Goal: Task Accomplishment & Management: Manage account settings

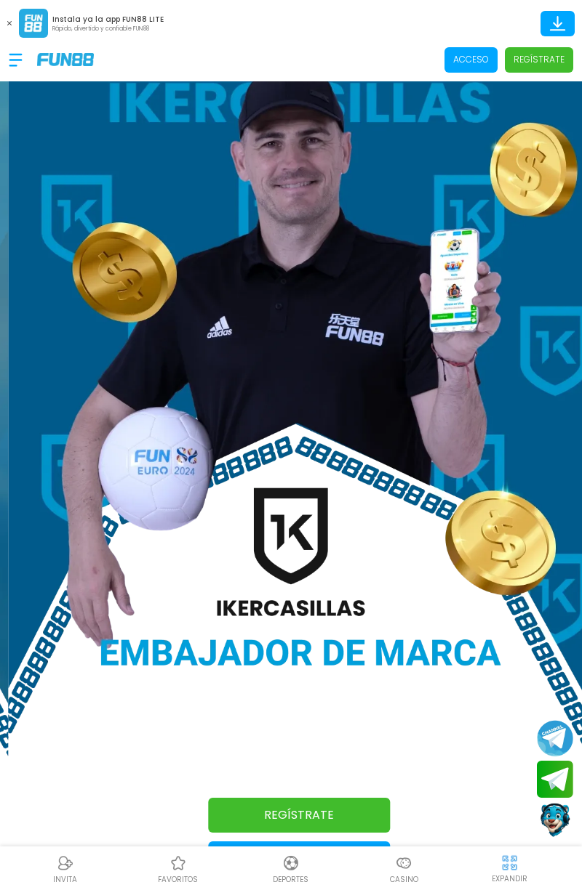
click at [467, 67] on span "Acceso" at bounding box center [470, 59] width 53 height 25
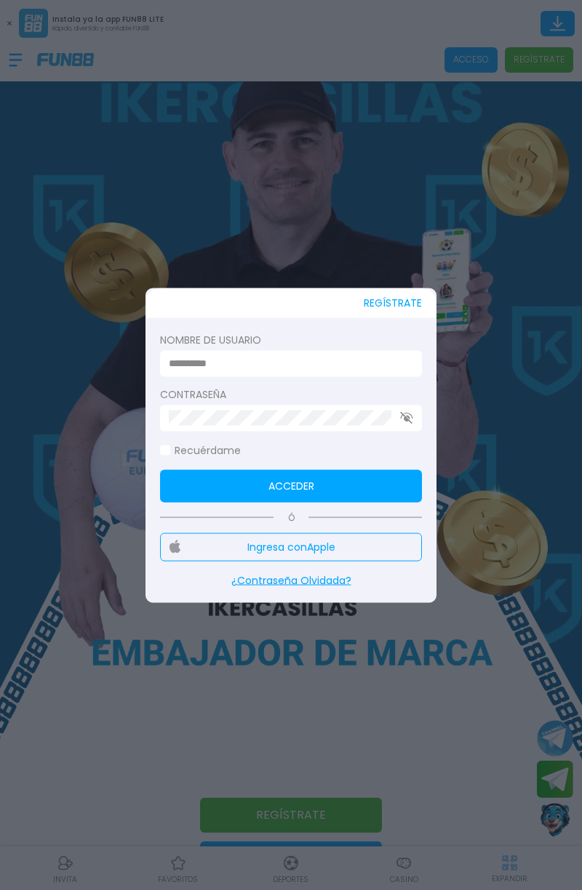
click at [339, 334] on label "Nombre de usuario" at bounding box center [291, 339] width 262 height 15
click at [343, 357] on input at bounding box center [287, 363] width 236 height 15
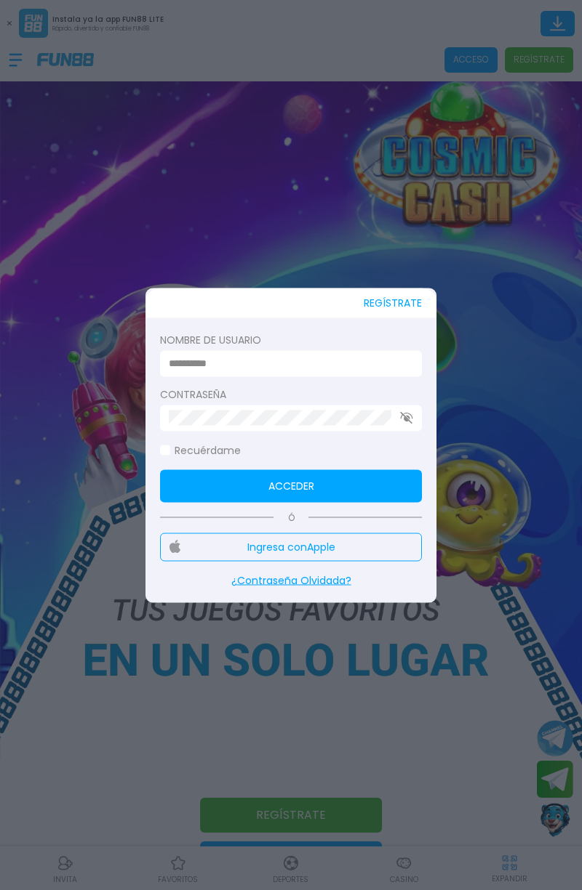
type input "**********"
click button "Acceder" at bounding box center [291, 486] width 262 height 33
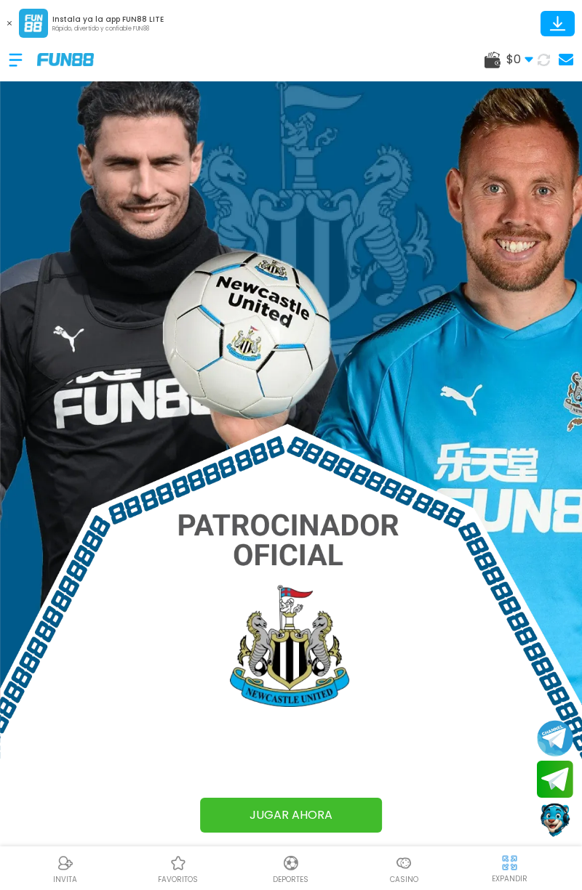
click at [517, 59] on span "$ 0" at bounding box center [519, 59] width 27 height 17
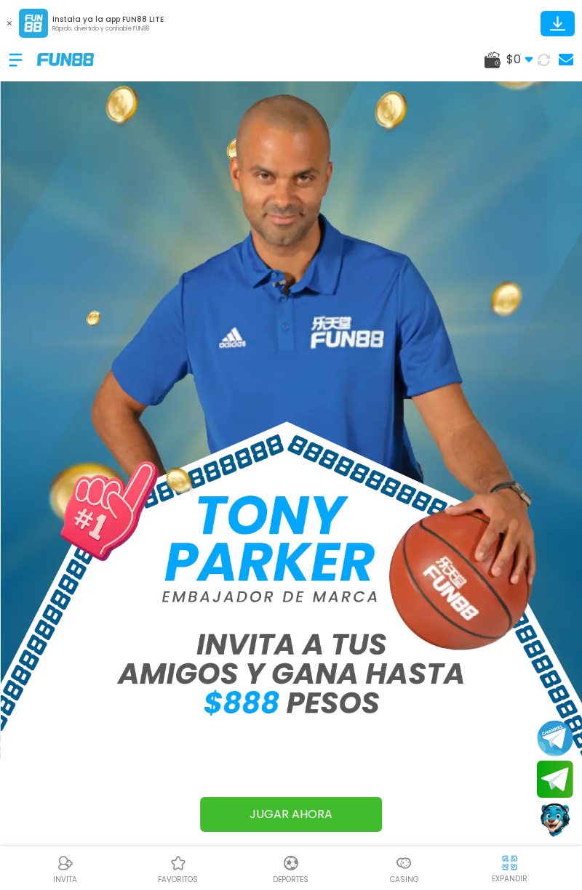
click at [26, 77] on div at bounding box center [23, 60] width 28 height 43
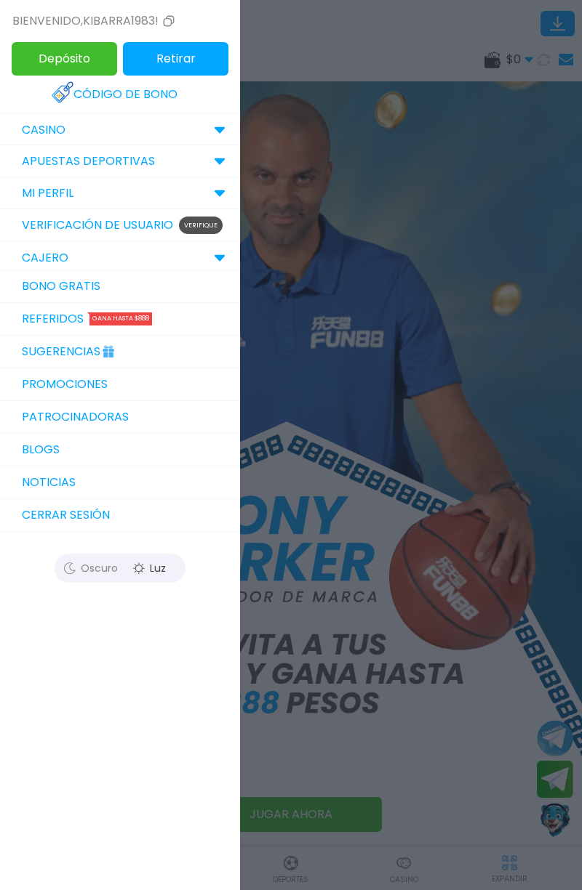
click at [113, 503] on button "Cerrar sesión" at bounding box center [120, 515] width 240 height 33
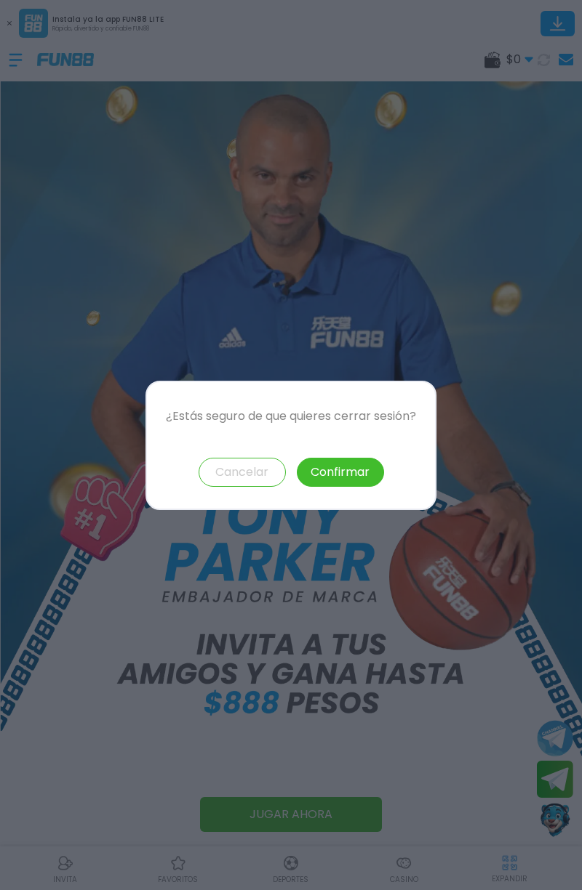
click at [340, 483] on button "Confirmar" at bounding box center [340, 472] width 87 height 29
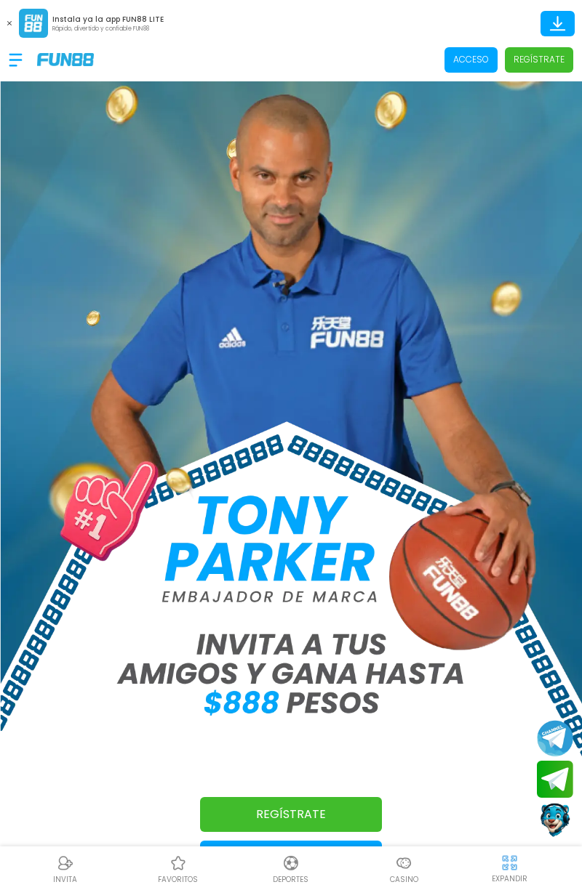
click at [481, 61] on p "Acceso" at bounding box center [471, 59] width 36 height 13
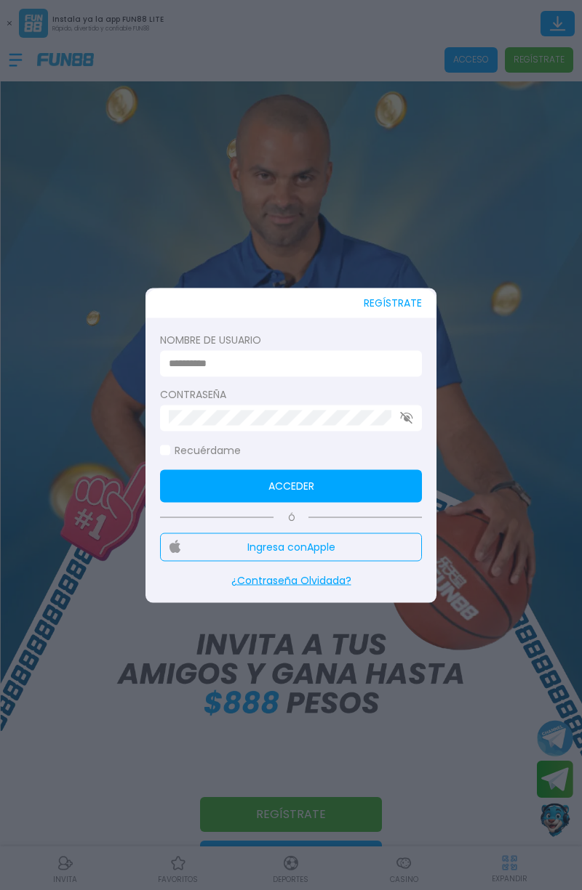
click at [342, 358] on input at bounding box center [287, 363] width 236 height 15
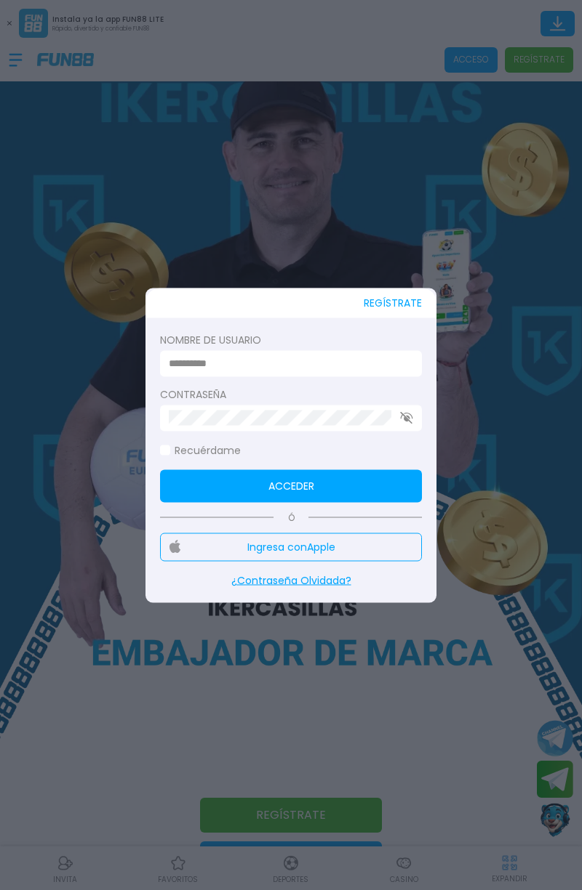
type input "**********"
click button "Acceder" at bounding box center [291, 486] width 262 height 33
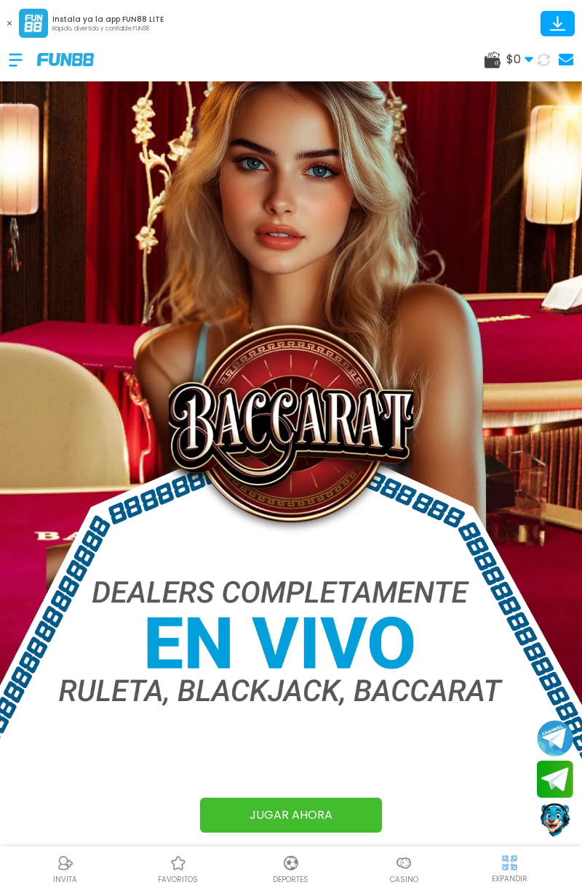
click at [12, 68] on div at bounding box center [23, 60] width 28 height 43
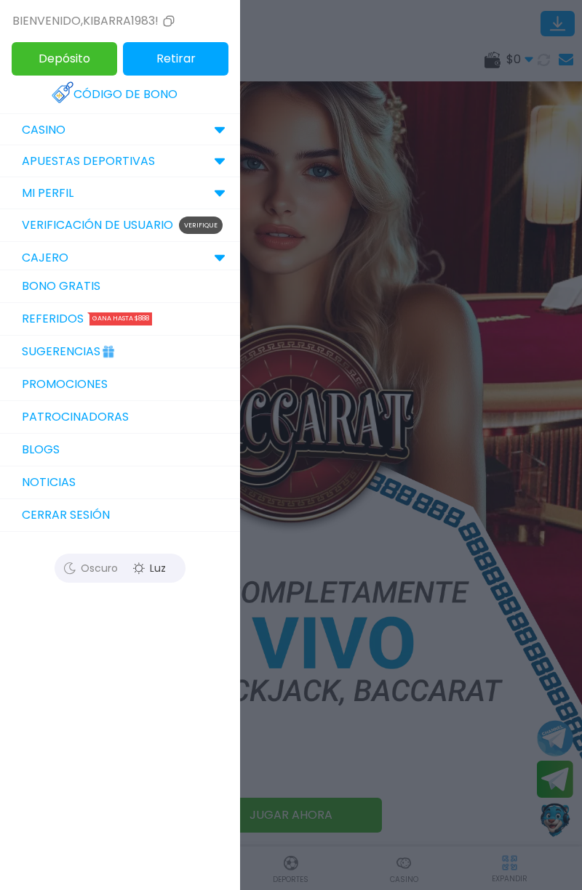
click at [111, 523] on button "Cerrar sesión" at bounding box center [120, 515] width 240 height 33
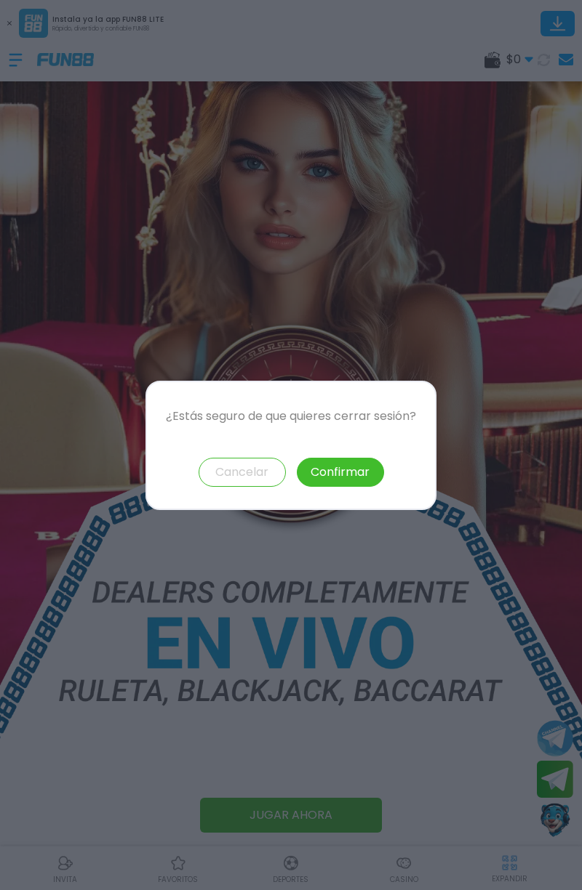
click at [353, 483] on button "Confirmar" at bounding box center [340, 472] width 87 height 29
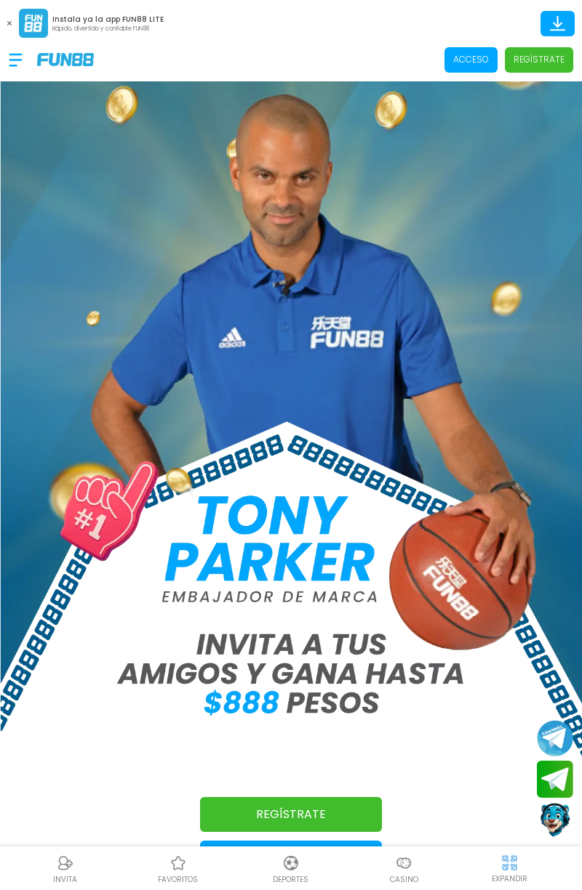
click at [468, 65] on p "Acceso" at bounding box center [471, 59] width 36 height 13
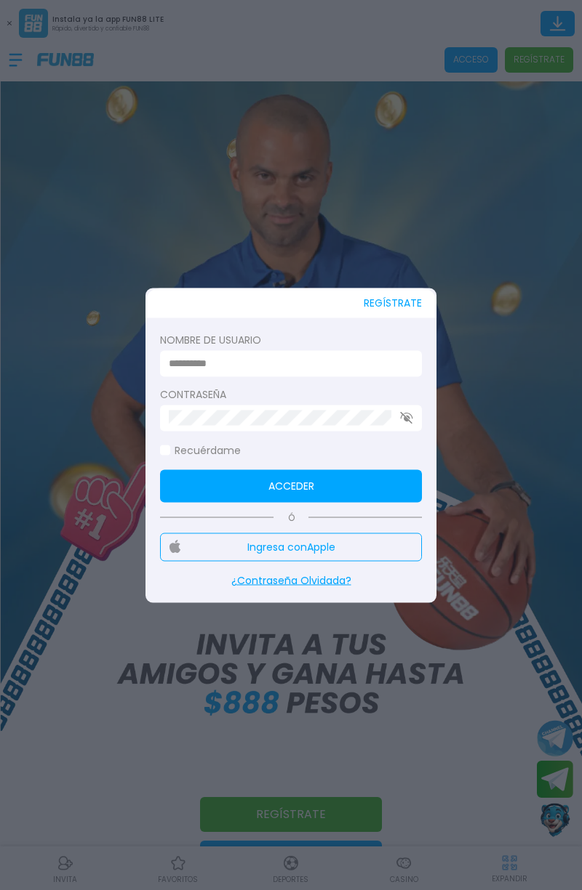
click at [339, 366] on input at bounding box center [287, 363] width 236 height 15
type input "*******"
click button "Acceder" at bounding box center [291, 486] width 262 height 33
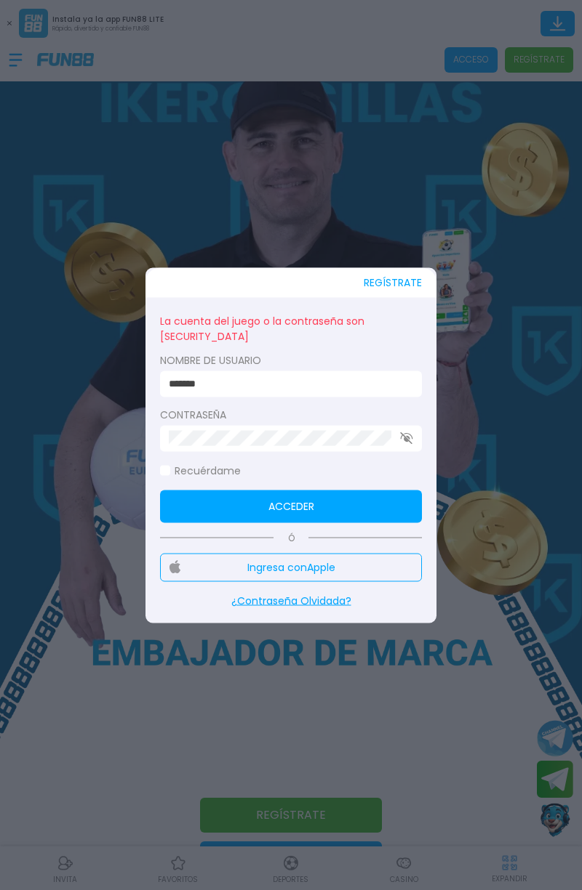
click at [374, 509] on button "Acceder" at bounding box center [291, 506] width 262 height 33
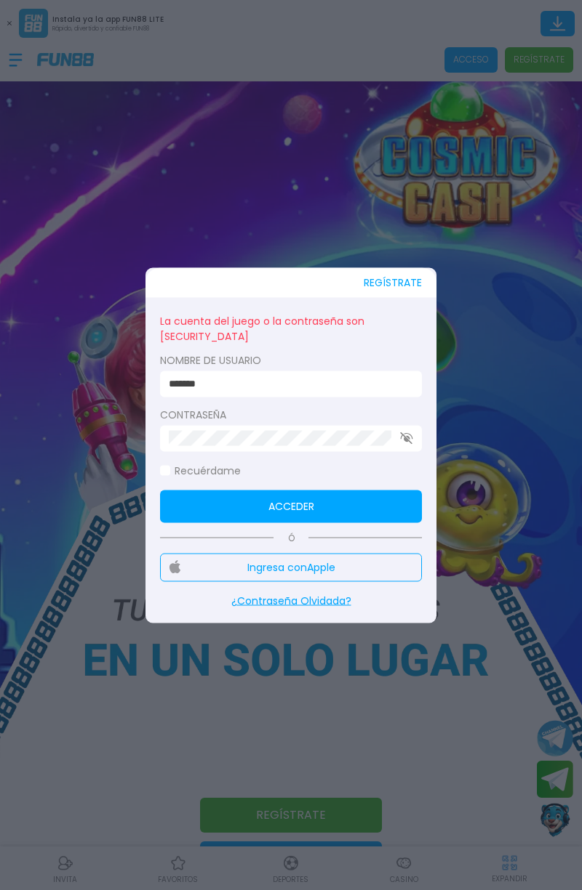
click at [411, 444] on icon "button" at bounding box center [406, 439] width 13 height 12
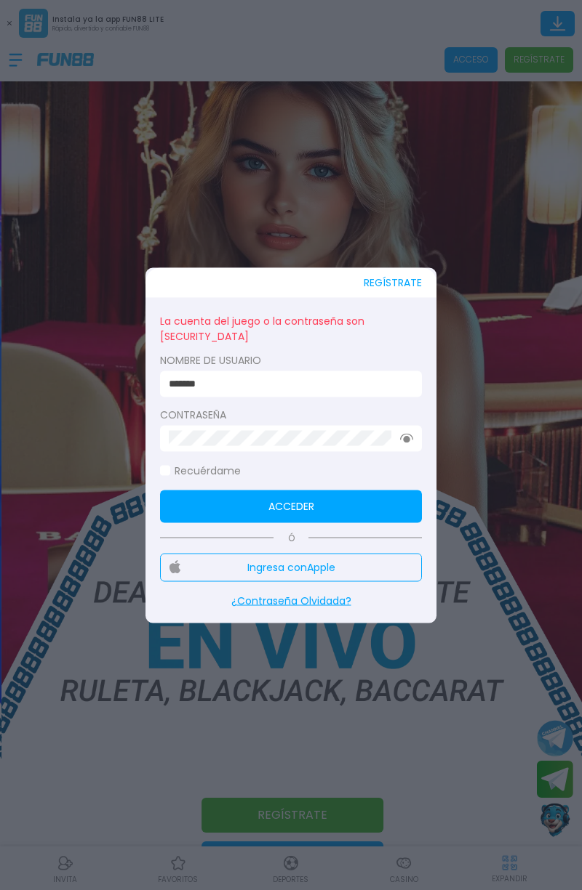
click at [353, 579] on button "Ingresa con Apple" at bounding box center [291, 567] width 262 height 28
